Goal: Book appointment/travel/reservation

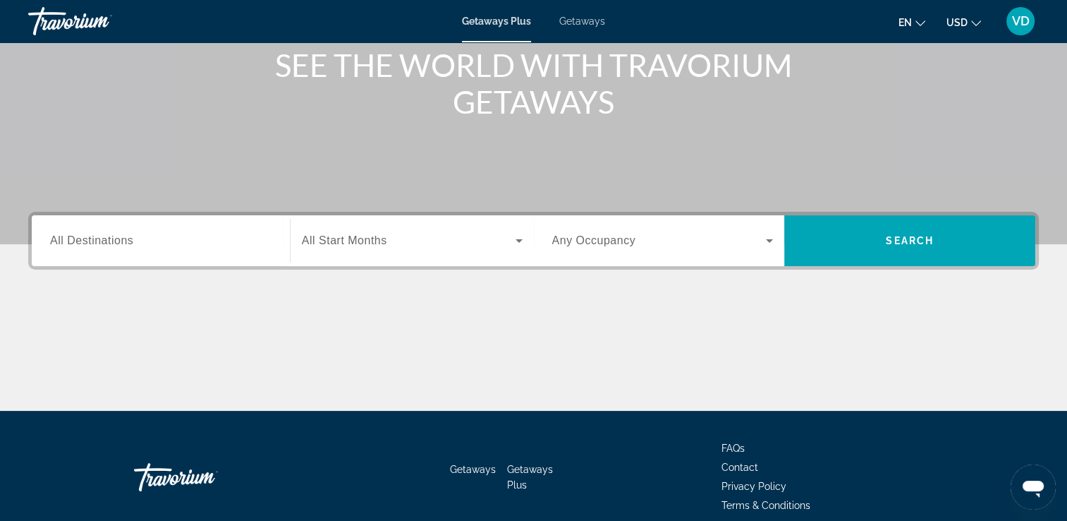
scroll to position [241, 0]
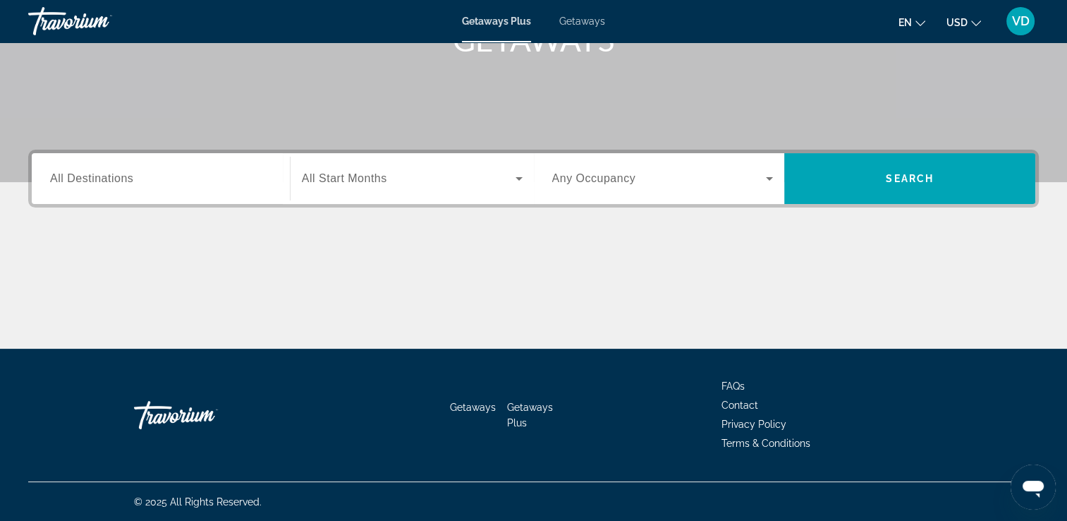
click at [78, 181] on span "All Destinations" at bounding box center [91, 178] width 83 height 12
click at [78, 181] on input "Destination All Destinations" at bounding box center [161, 179] width 222 height 17
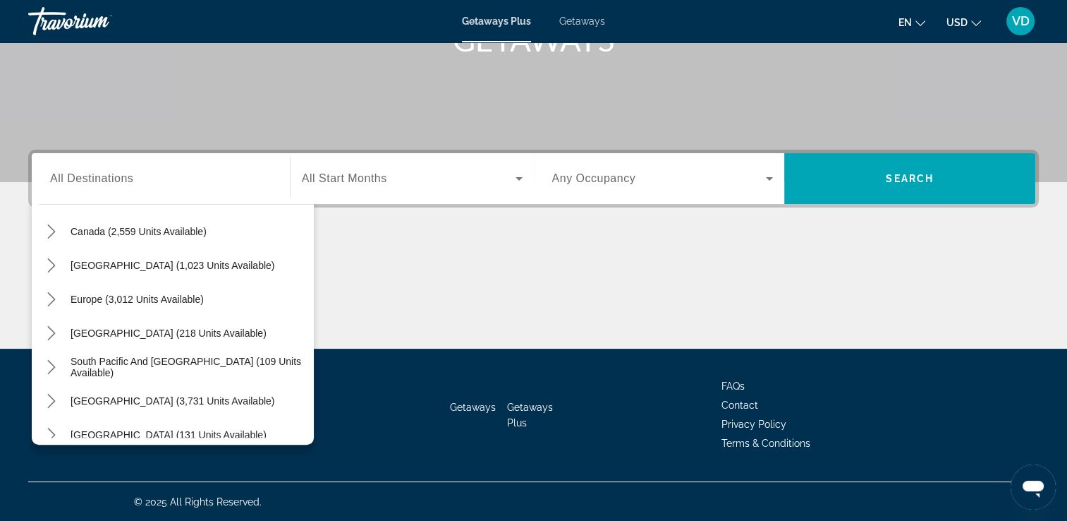
scroll to position [229, 0]
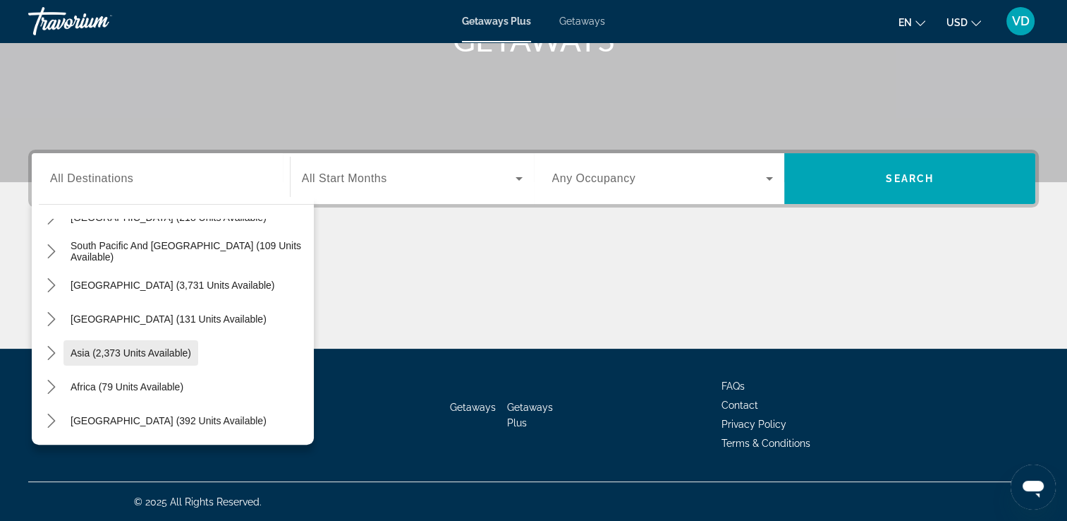
click at [111, 353] on span "Asia (2,373 units available)" at bounding box center [131, 352] width 121 height 11
type input "**********"
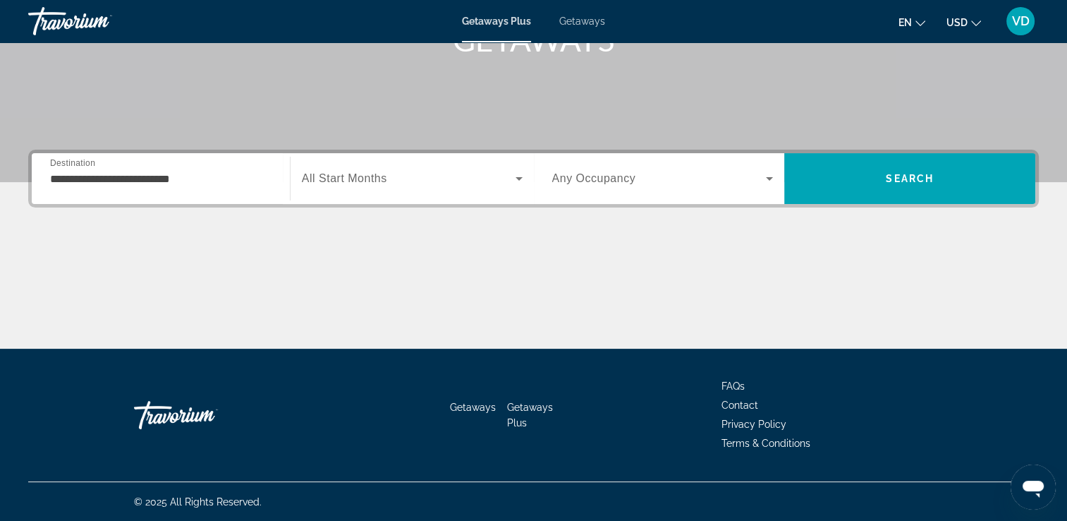
click at [575, 22] on span "Getaways" at bounding box center [582, 21] width 46 height 11
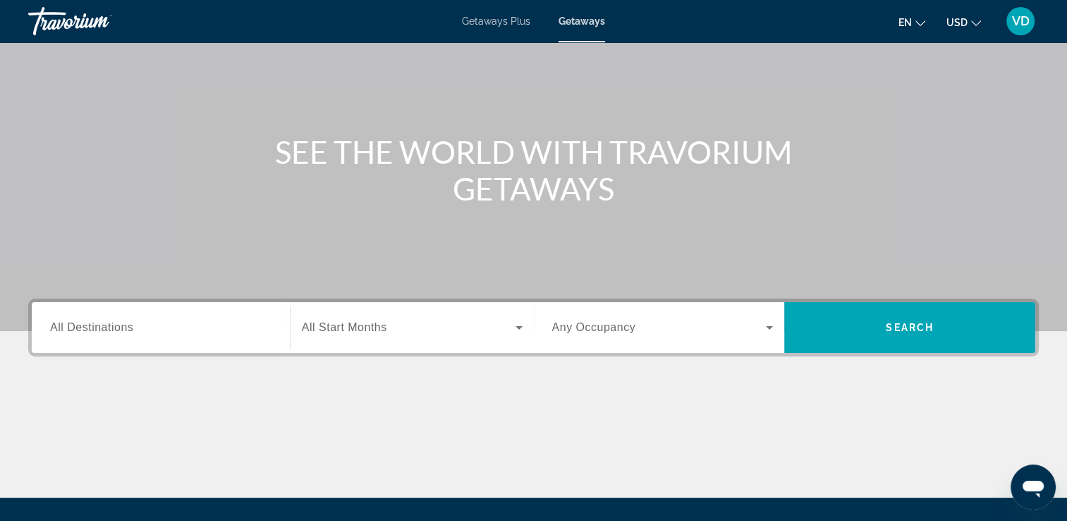
scroll to position [212, 0]
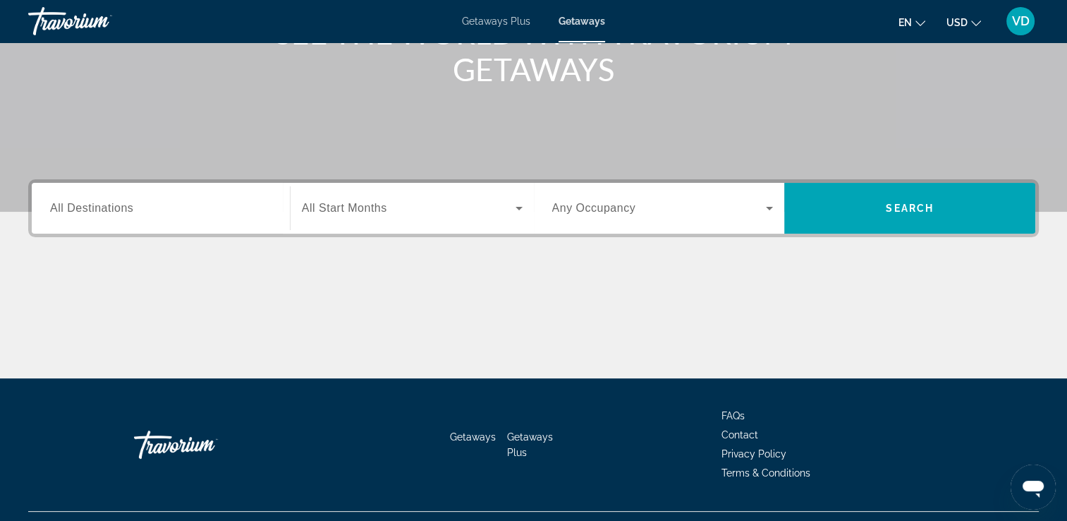
click at [98, 209] on span "All Destinations" at bounding box center [91, 208] width 83 height 12
click at [98, 209] on input "Destination All Destinations" at bounding box center [161, 208] width 222 height 17
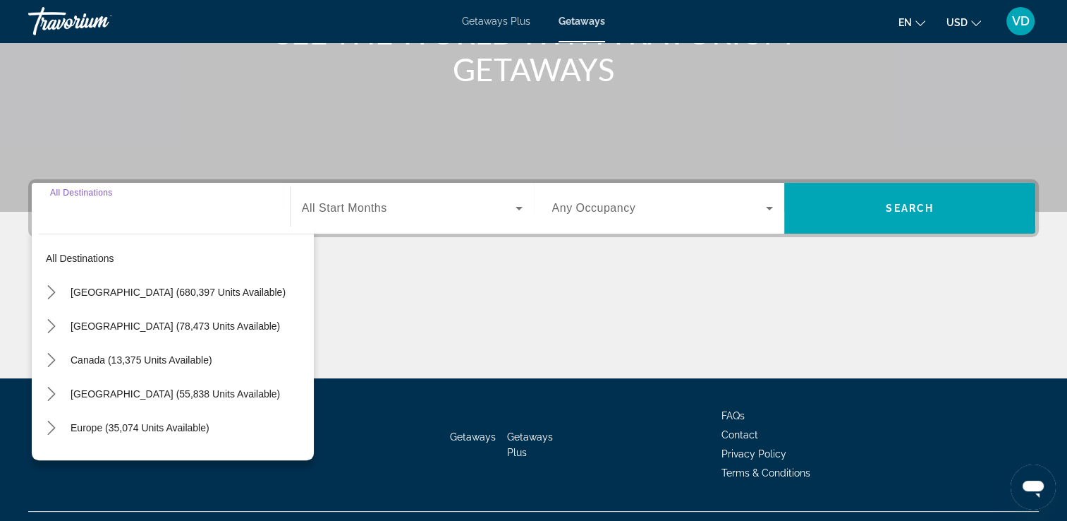
scroll to position [241, 0]
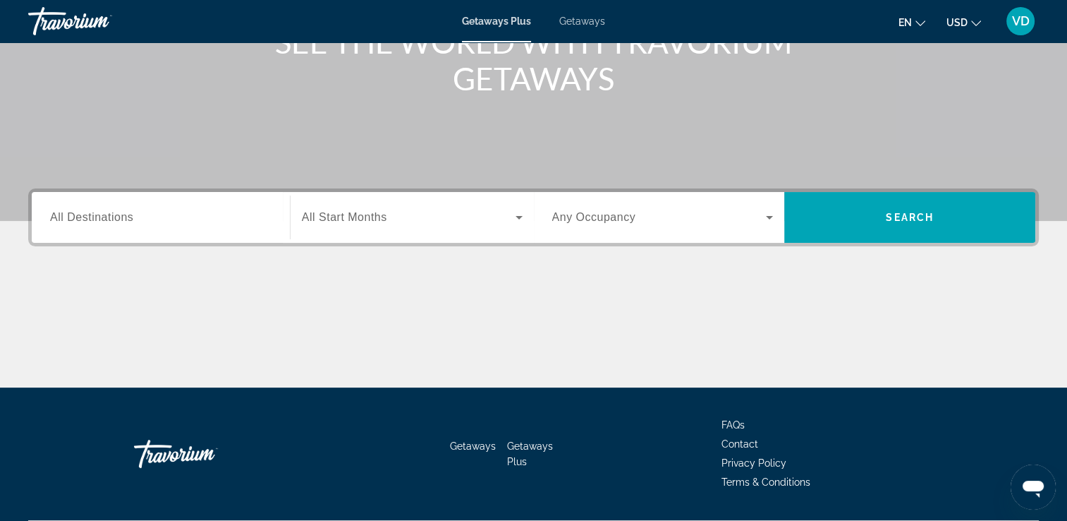
scroll to position [212, 0]
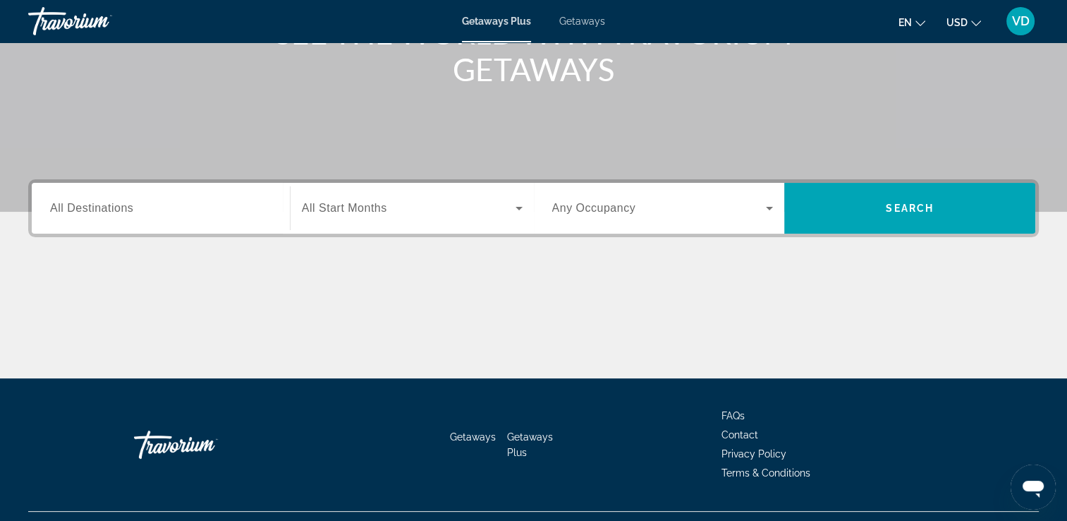
click at [73, 210] on span "All Destinations" at bounding box center [91, 208] width 83 height 12
click at [73, 210] on input "Destination All Destinations" at bounding box center [161, 208] width 222 height 17
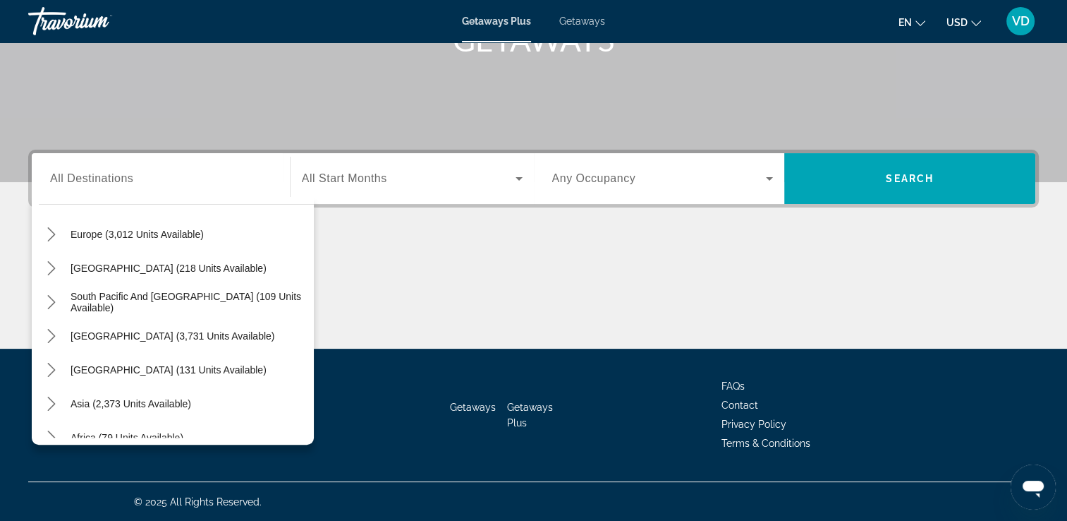
scroll to position [214, 0]
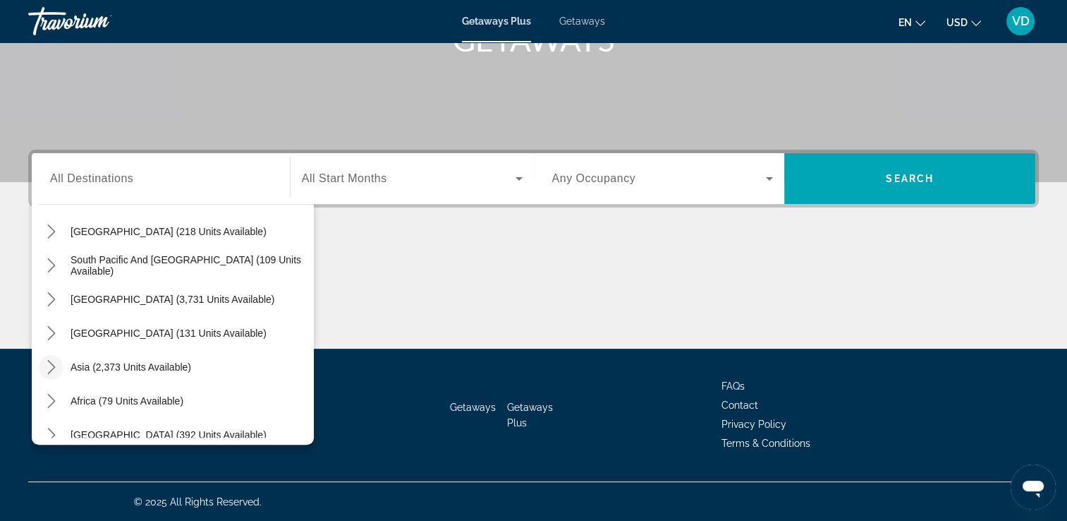
click at [53, 365] on icon "Toggle Asia (2,373 units available) submenu" at bounding box center [51, 367] width 14 height 14
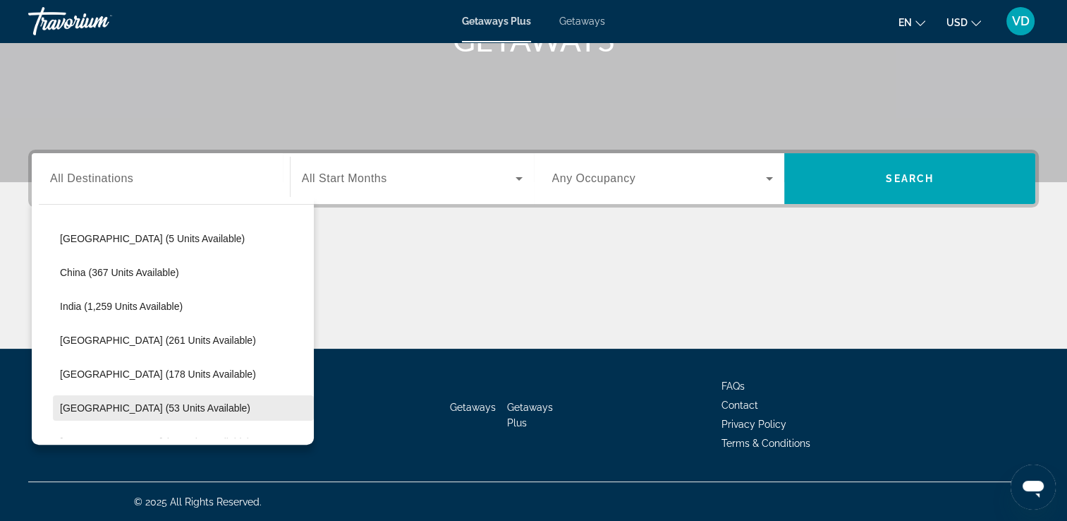
scroll to position [346, 0]
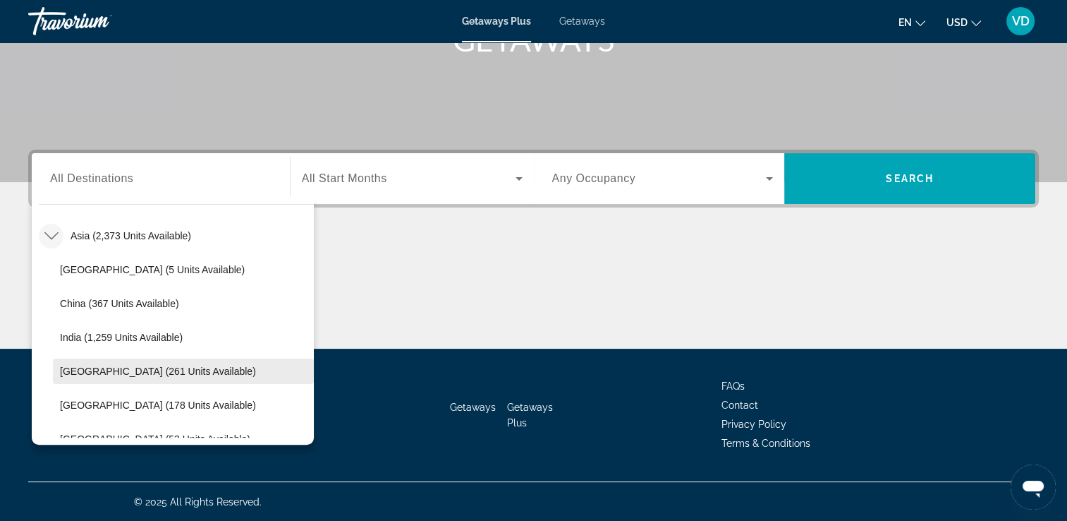
click at [153, 369] on span "[GEOGRAPHIC_DATA] (261 units available)" at bounding box center [158, 370] width 196 height 11
type input "**********"
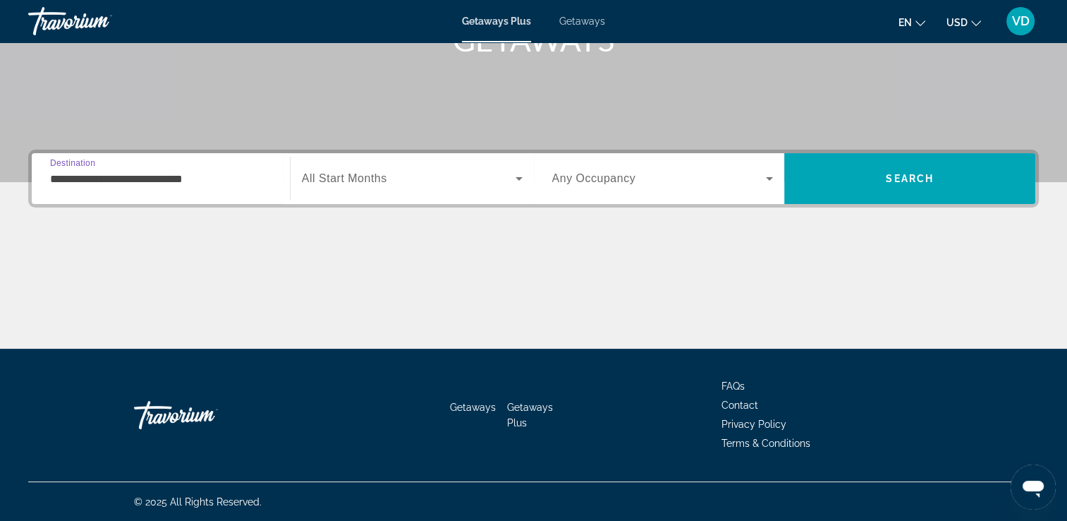
click at [358, 173] on span "All Start Months" at bounding box center [344, 178] width 85 height 12
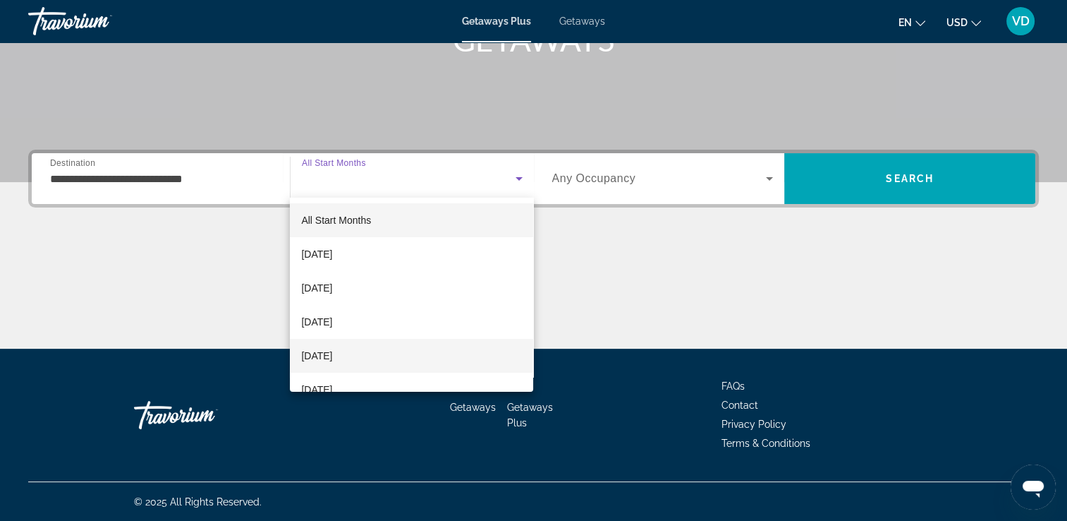
click at [332, 354] on span "[DATE]" at bounding box center [316, 355] width 31 height 17
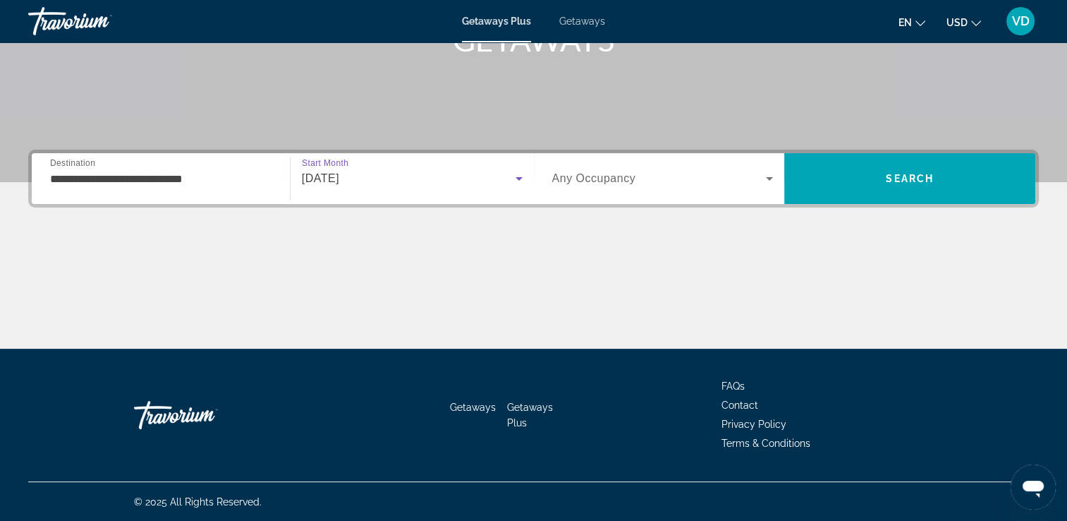
click at [339, 174] on span "[DATE]" at bounding box center [320, 178] width 37 height 12
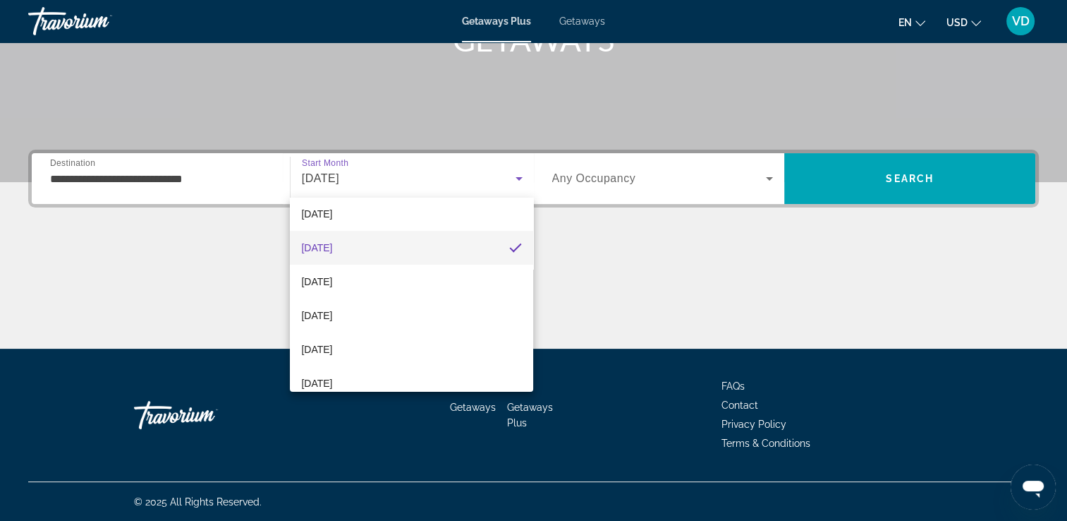
scroll to position [141, 0]
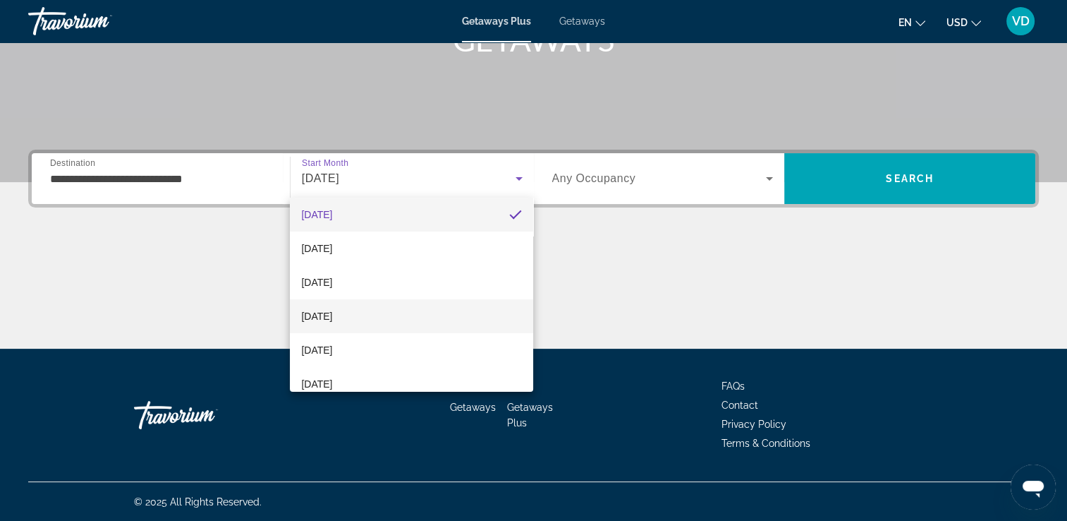
click at [332, 316] on span "[DATE]" at bounding box center [316, 316] width 31 height 17
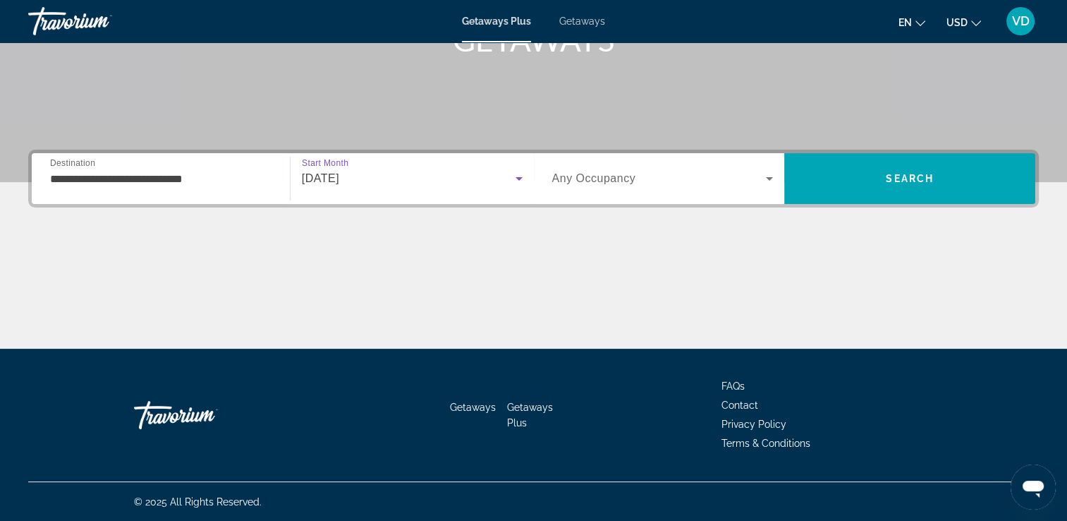
click at [773, 182] on icon "Search widget" at bounding box center [769, 178] width 17 height 17
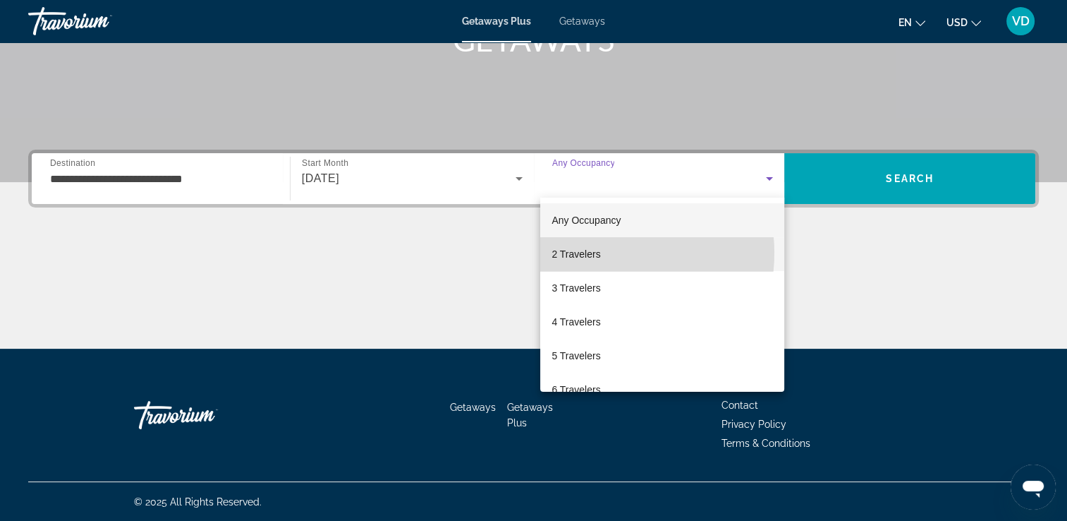
click at [593, 253] on span "2 Travelers" at bounding box center [576, 254] width 49 height 17
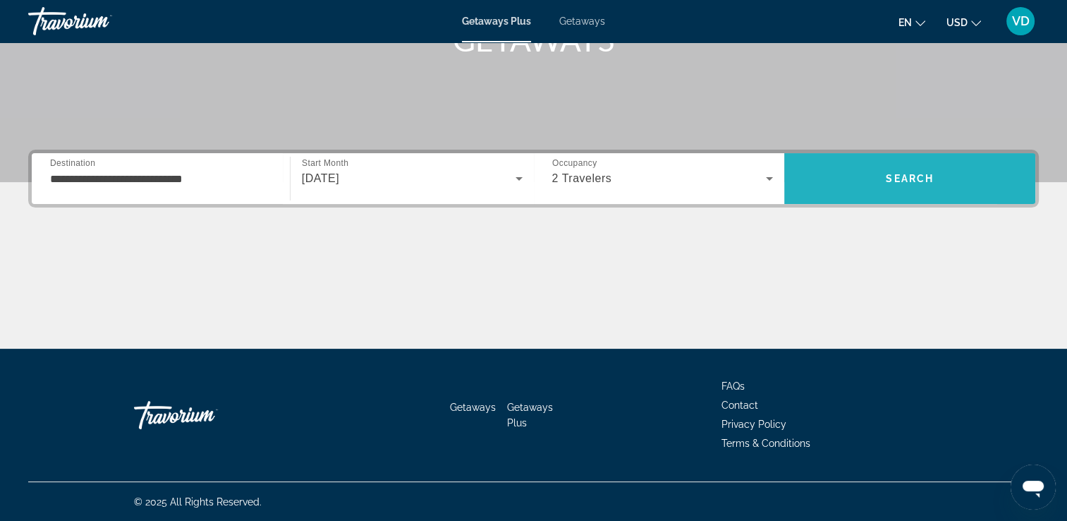
click at [838, 183] on span "Search" at bounding box center [909, 179] width 251 height 34
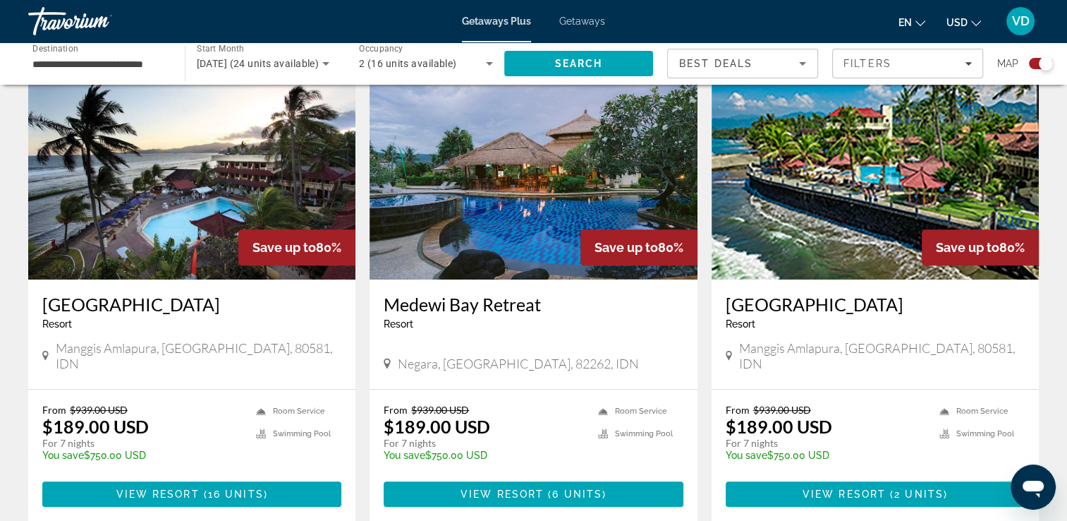
scroll to position [494, 0]
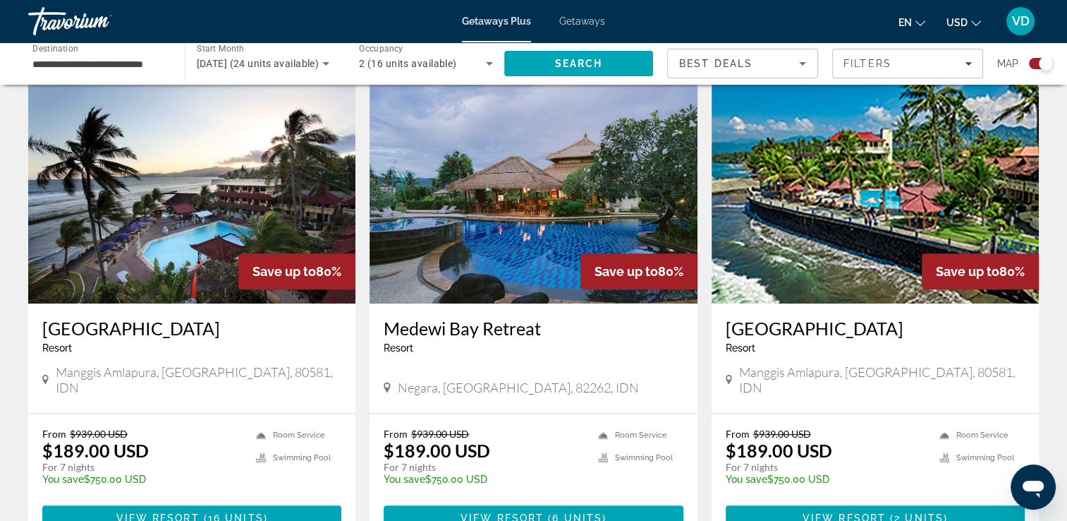
click at [607, 278] on span "Save up to" at bounding box center [626, 271] width 63 height 15
click at [499, 338] on h3 "Medewi Bay Retreat" at bounding box center [533, 327] width 299 height 21
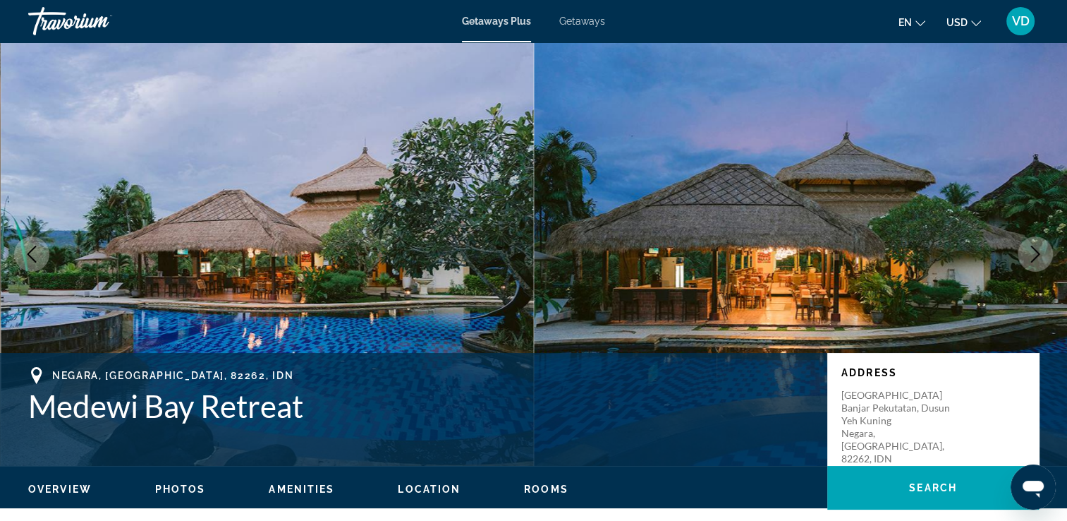
click at [536, 252] on img "Main content" at bounding box center [801, 253] width 534 height 423
